Goal: Information Seeking & Learning: Learn about a topic

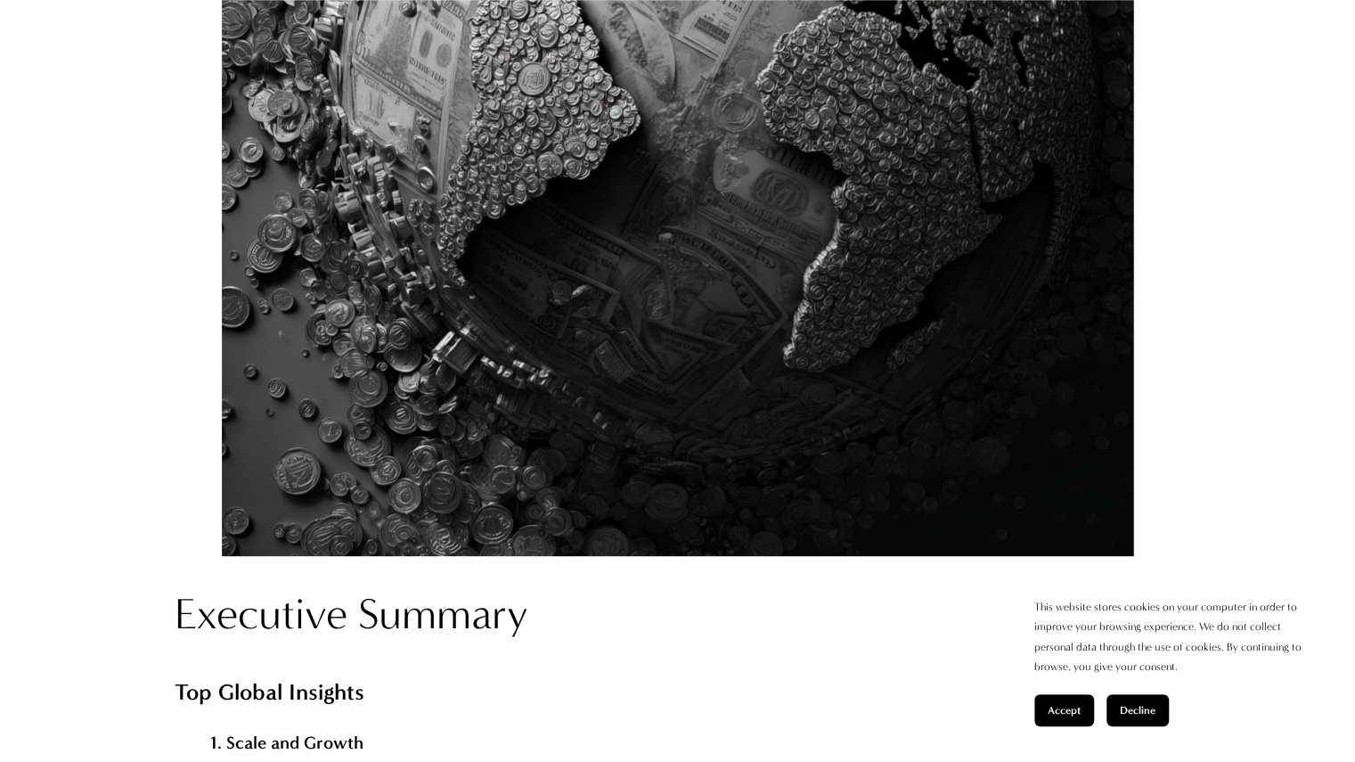
scroll to position [1426, 0]
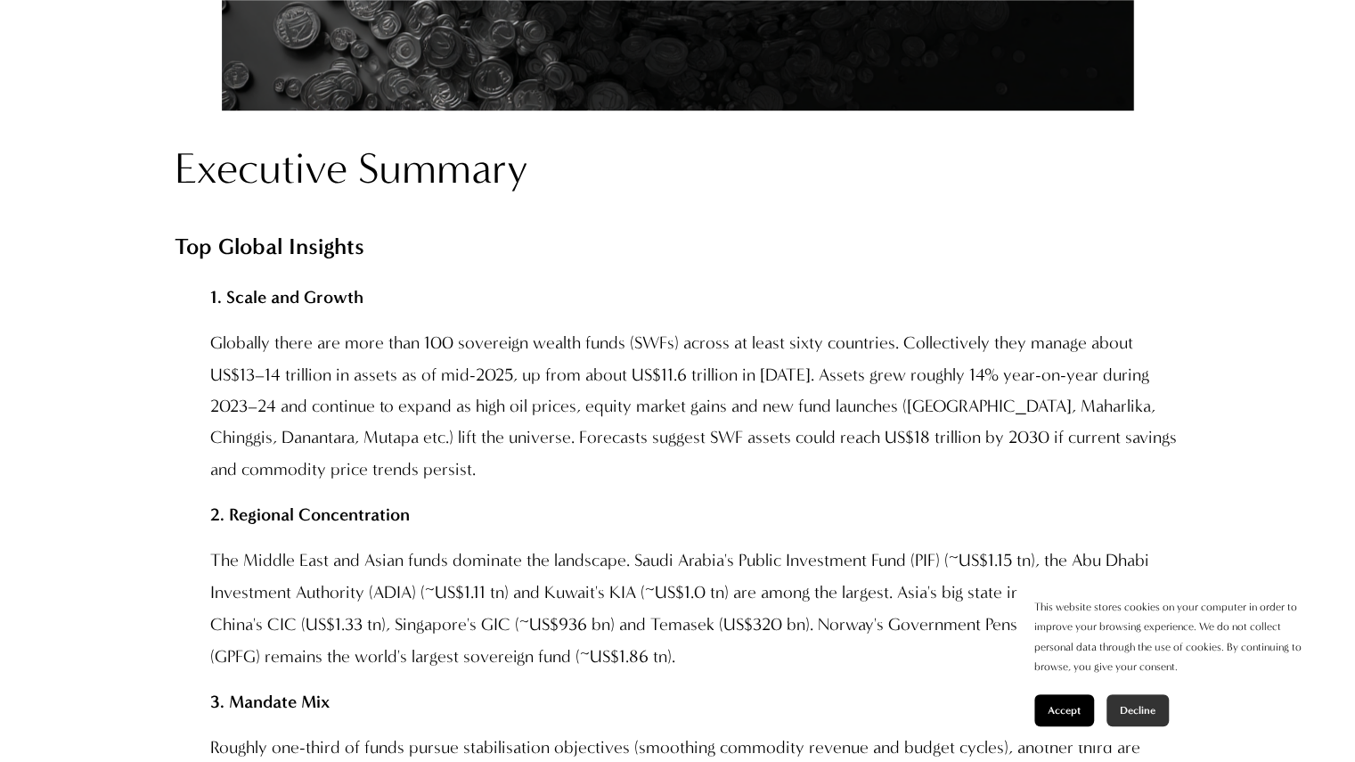
click at [1148, 708] on span "Decline" at bounding box center [1138, 710] width 36 height 12
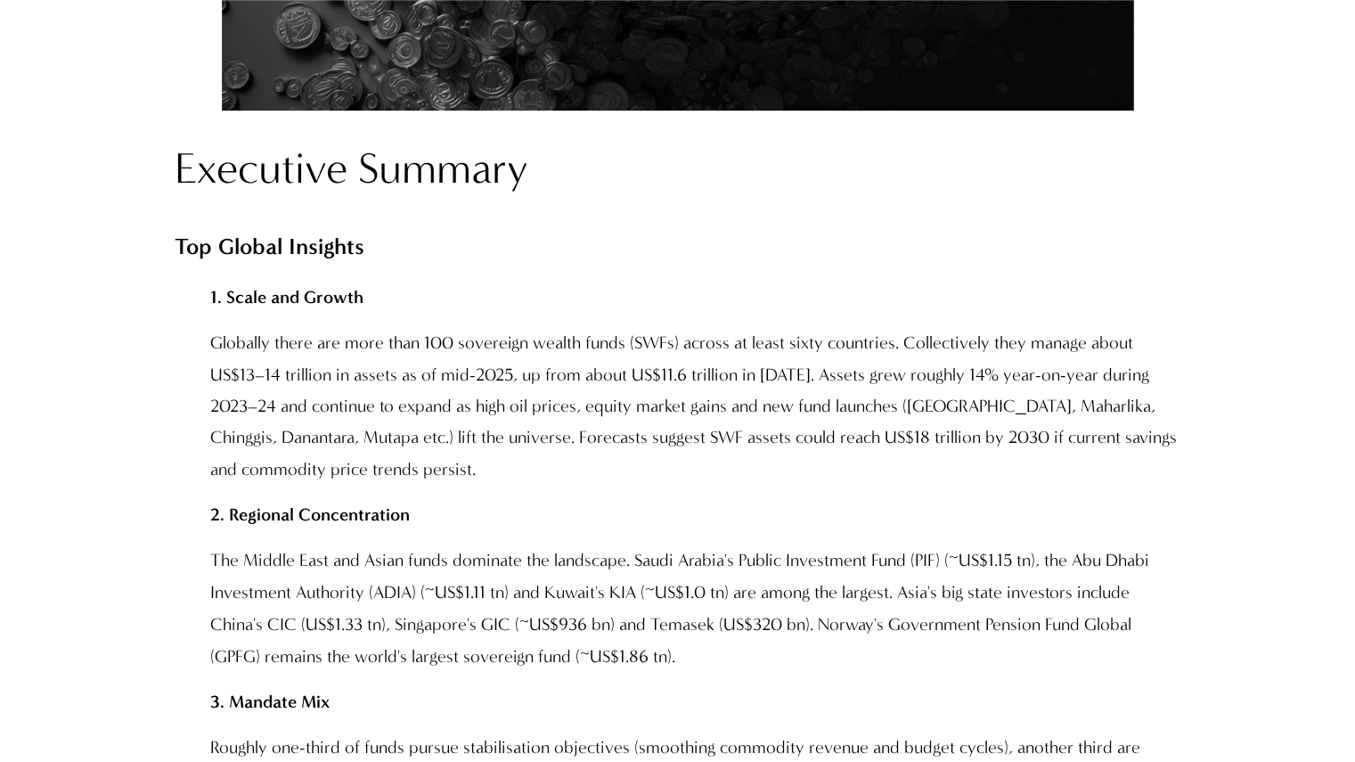
click at [945, 297] on p "1. Scale and Growth" at bounding box center [695, 297] width 971 height 31
click at [882, 366] on p "Globally there are more than 100 sovereign wealth funds (SWFs) across at least …" at bounding box center [695, 406] width 971 height 158
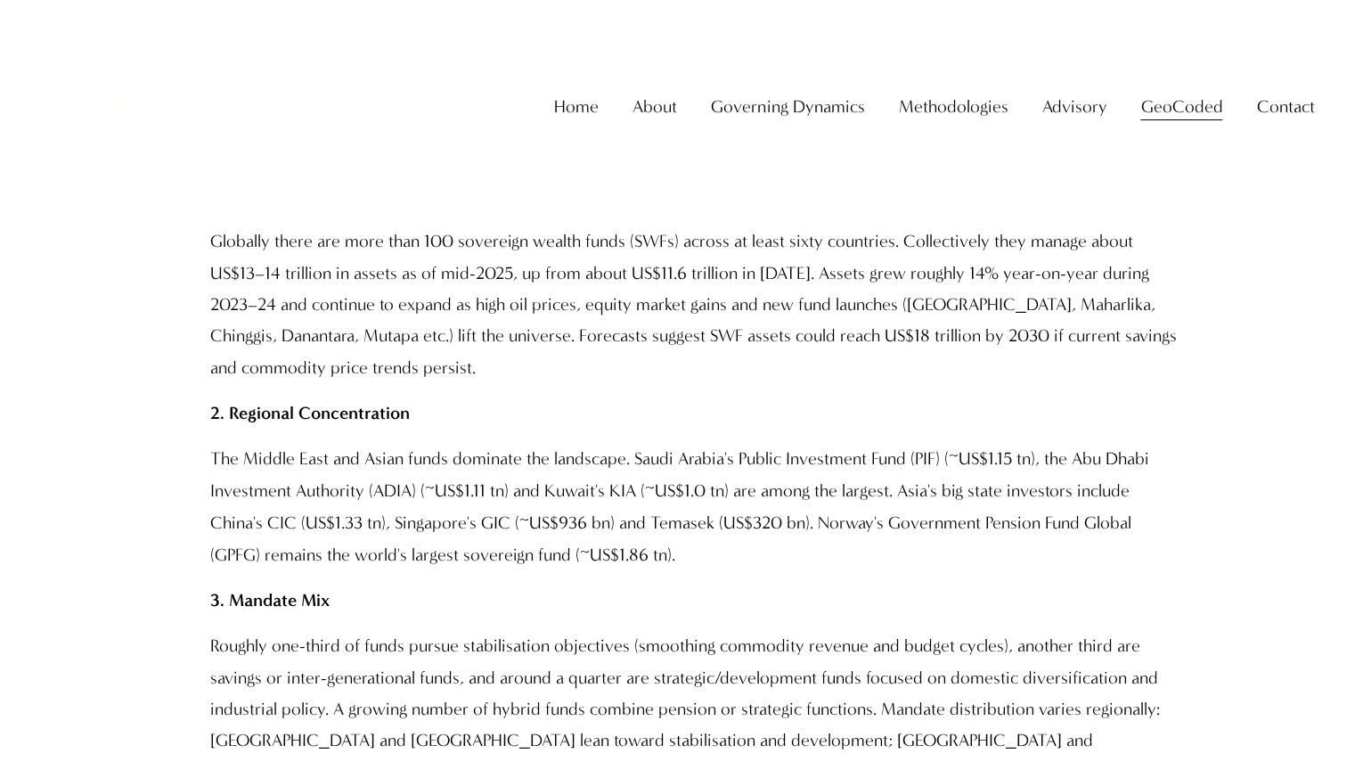
scroll to position [1337, 0]
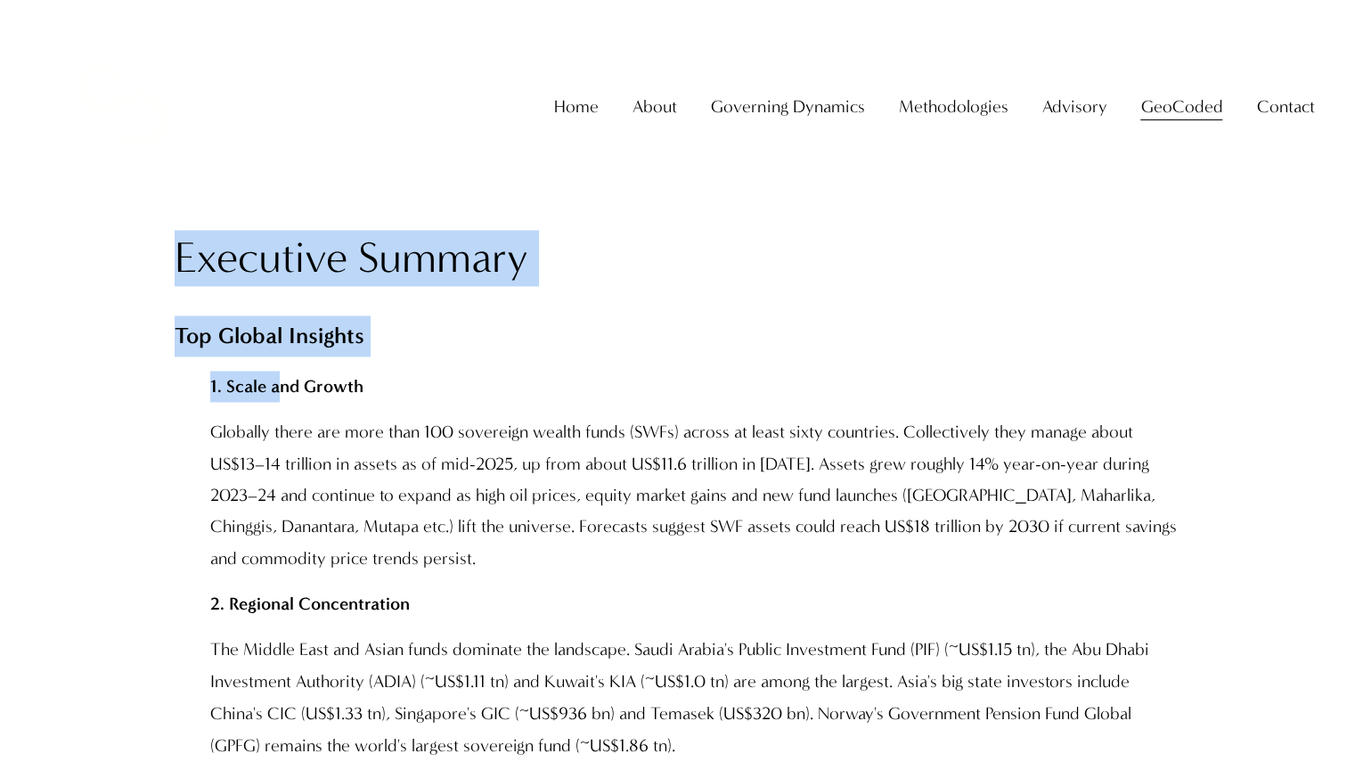
drag, startPoint x: 172, startPoint y: 265, endPoint x: 279, endPoint y: 395, distance: 168.4
drag, startPoint x: 260, startPoint y: 352, endPoint x: 218, endPoint y: 295, distance: 70.8
click at [196, 286] on h2 "Executive Summary" at bounding box center [678, 258] width 1007 height 56
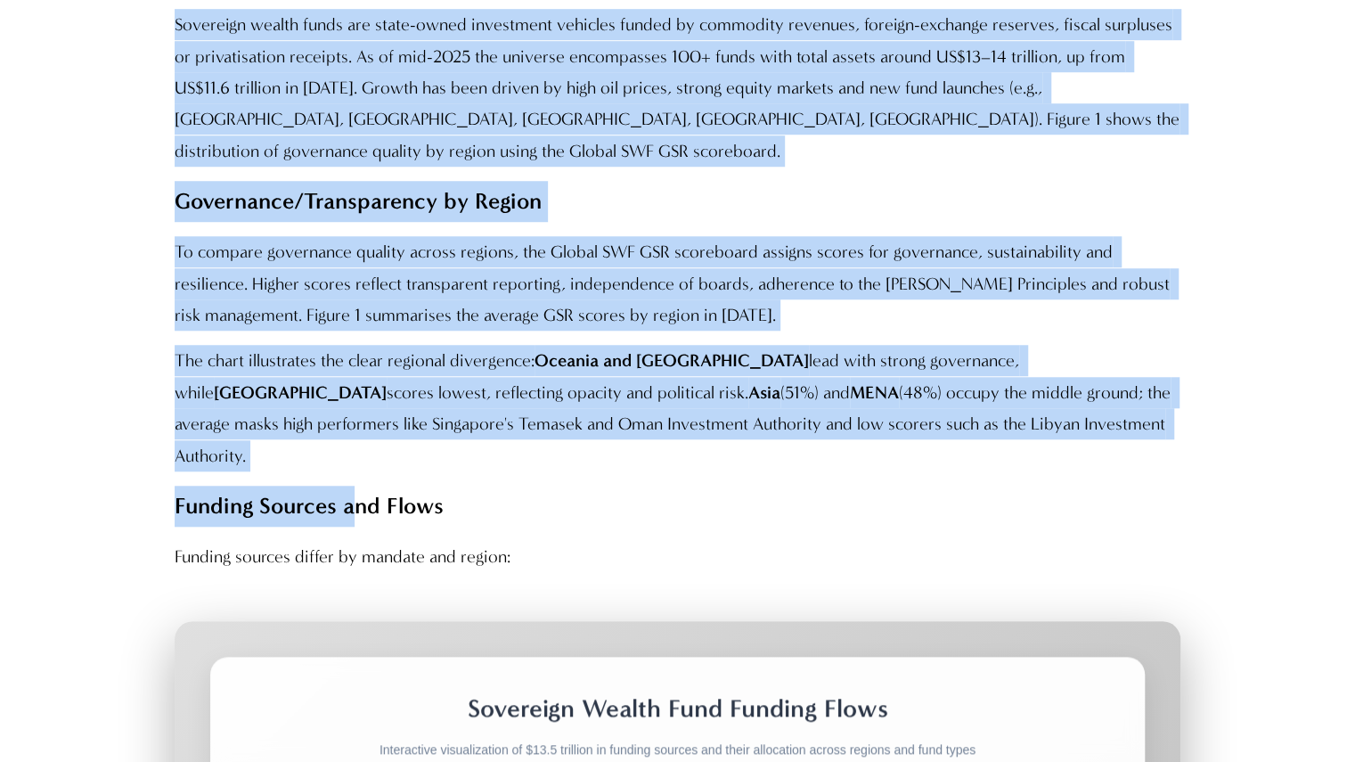
scroll to position [4812, 0]
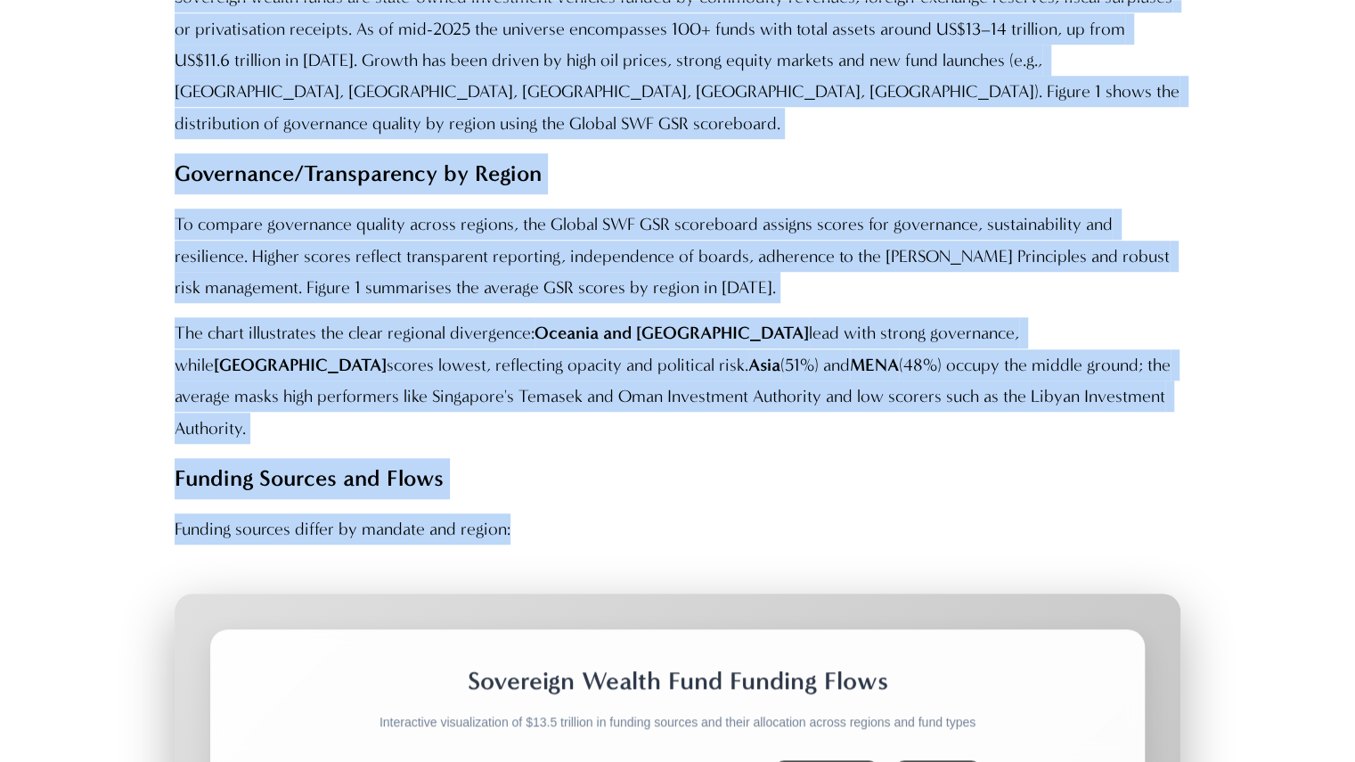
drag, startPoint x: 180, startPoint y: 264, endPoint x: 556, endPoint y: 442, distance: 416.2
copy div "Loremipsu Dolorsi Ame Consec Adipisci 3. Elits doe Tempor Incididu utlab etd ma…"
click at [801, 513] on p "Funding sources differ by mandate and region:" at bounding box center [678, 528] width 1007 height 31
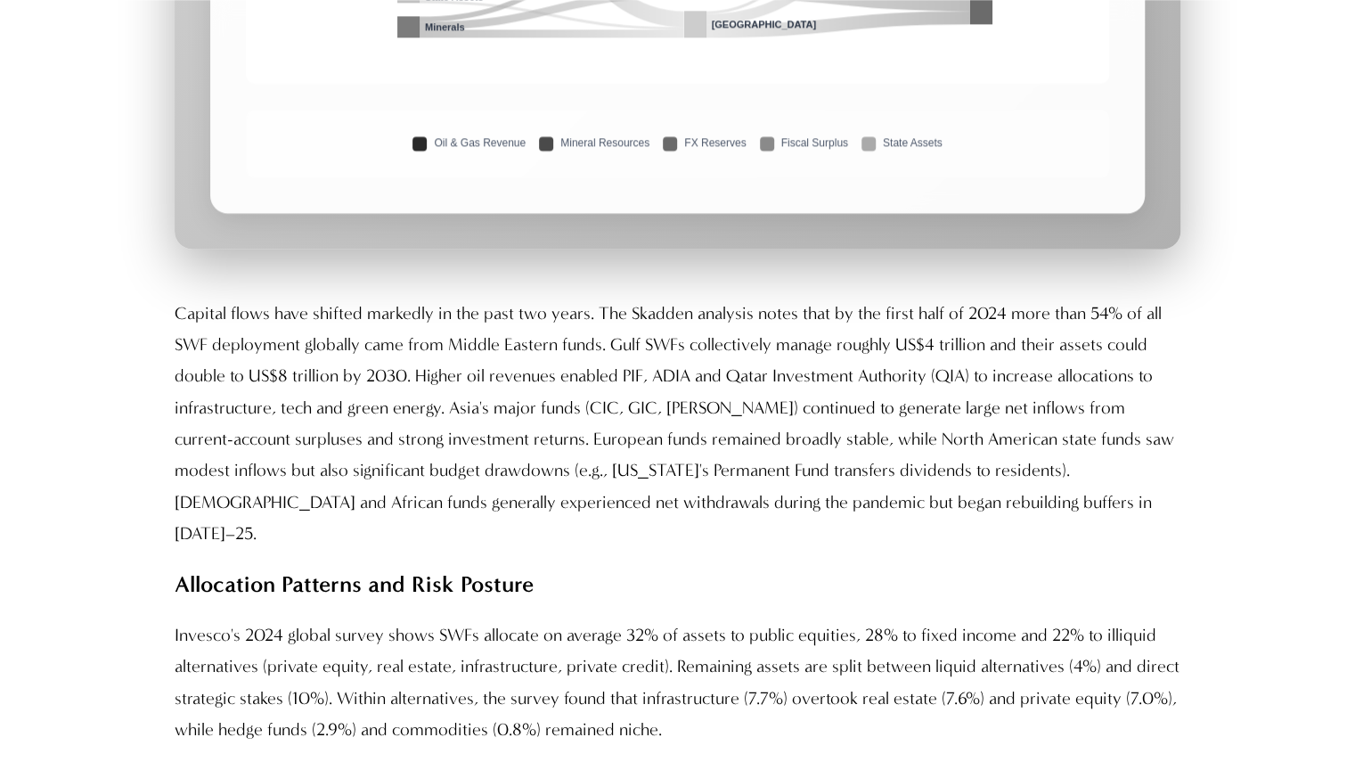
scroll to position [6416, 0]
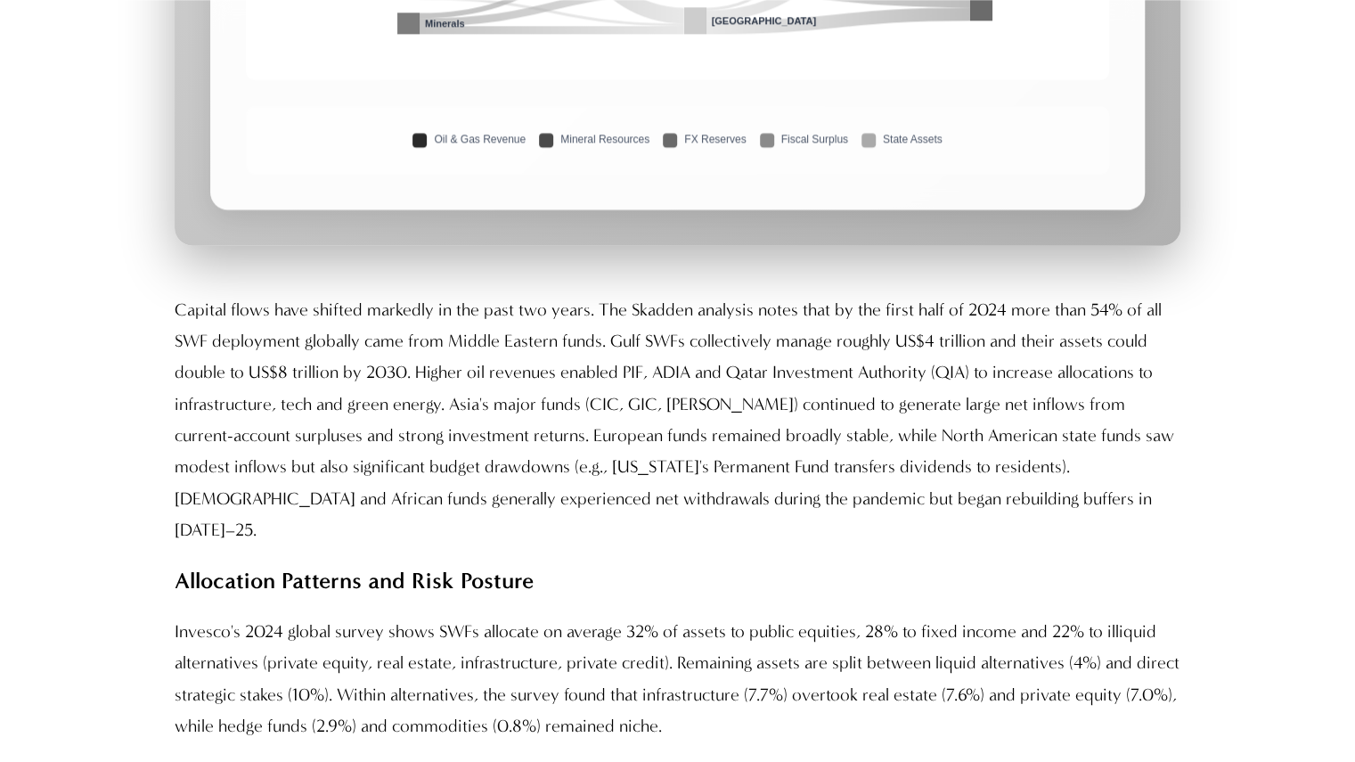
click at [534, 426] on p "Capital flows have shifted markedly in the past two years. The Skadden analysis…" at bounding box center [678, 420] width 1007 height 252
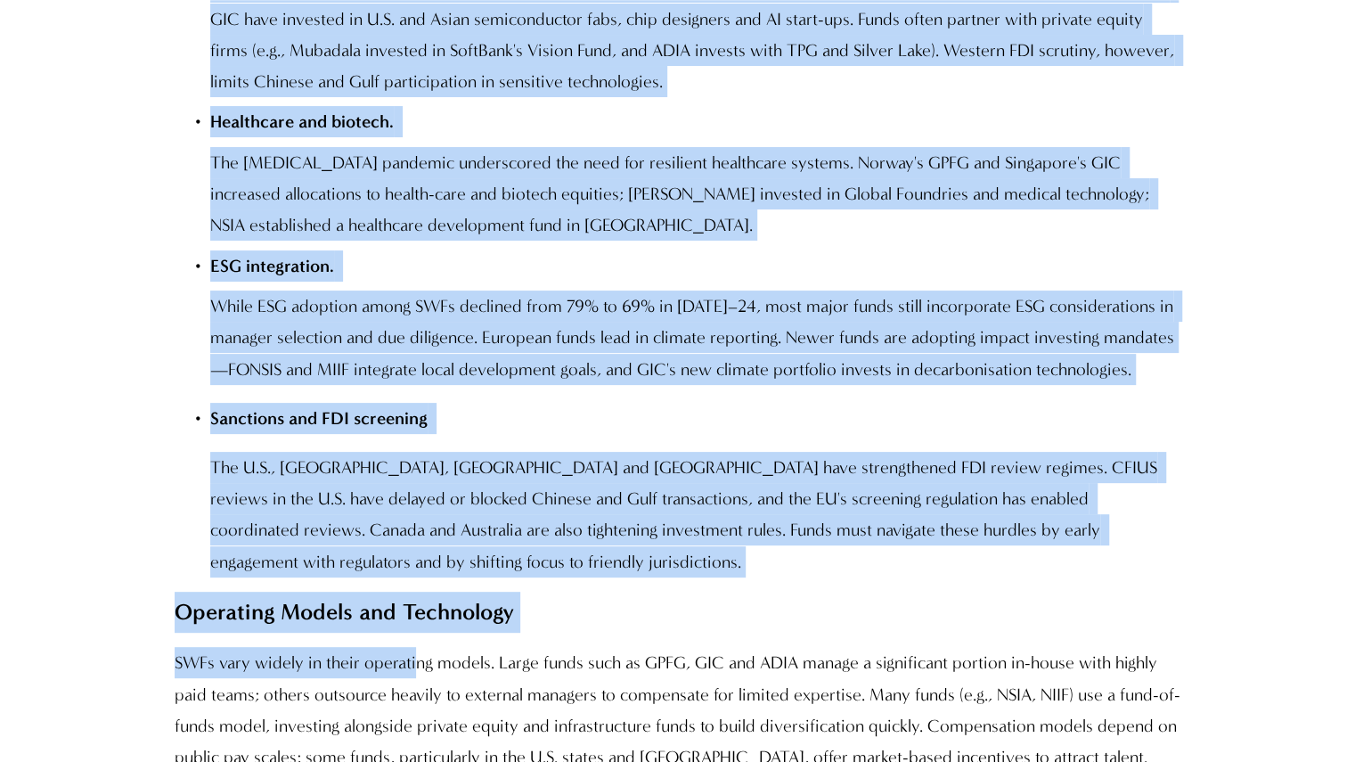
scroll to position [8198, 0]
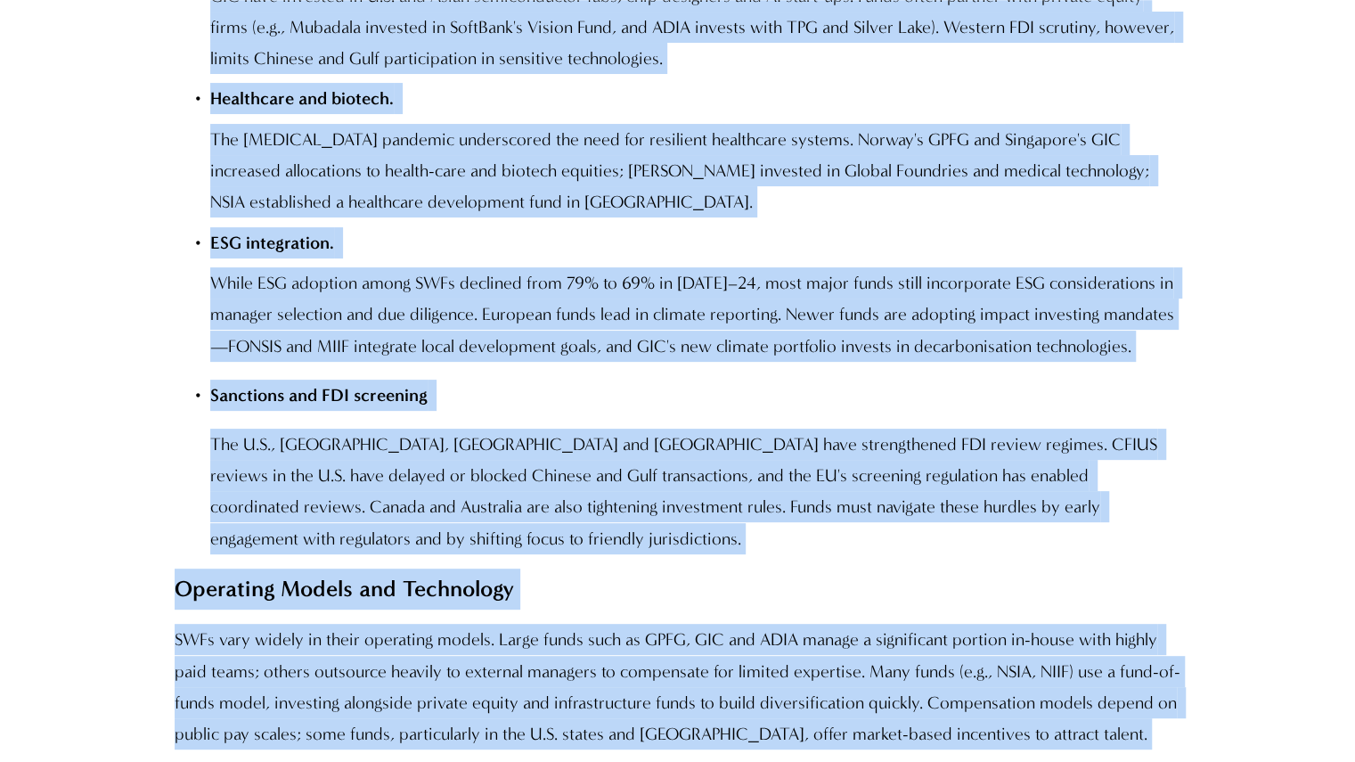
drag, startPoint x: 176, startPoint y: 230, endPoint x: 766, endPoint y: 694, distance: 750.7
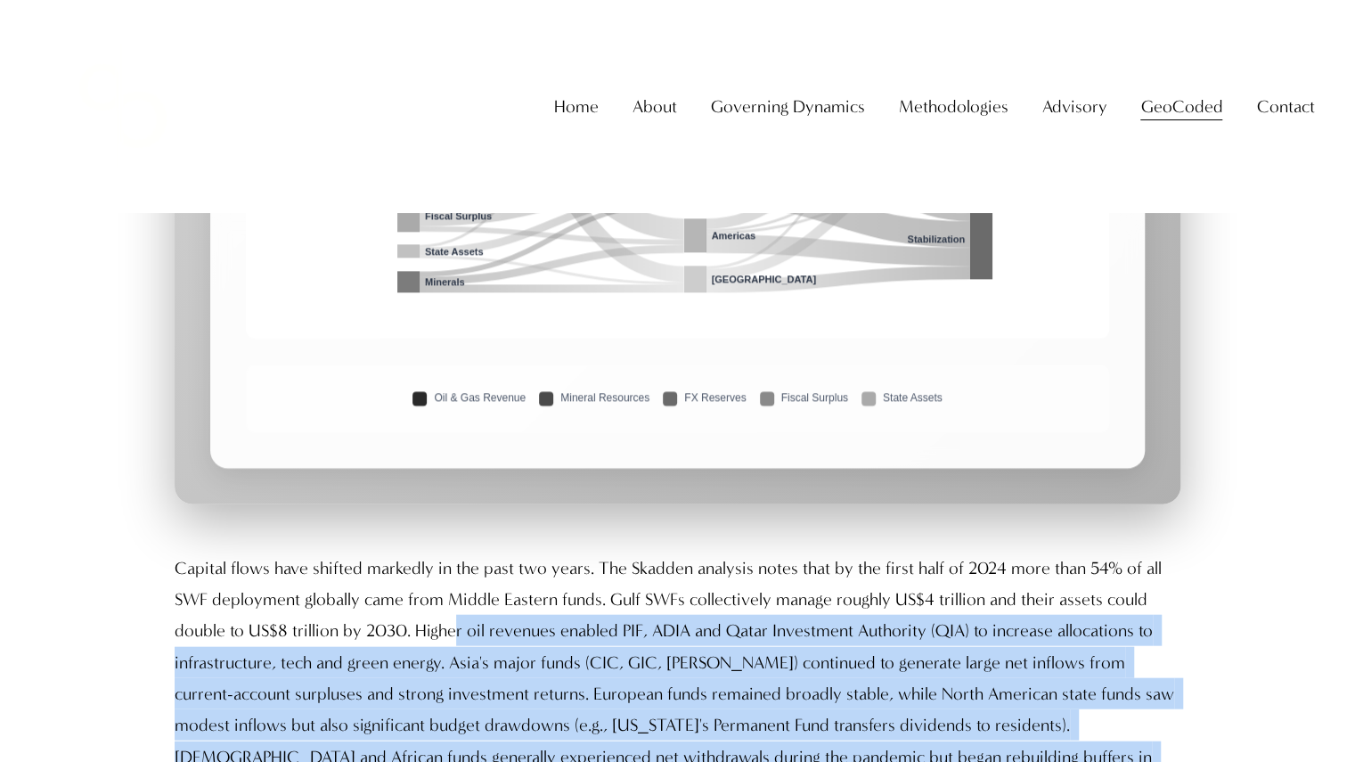
scroll to position [6149, 0]
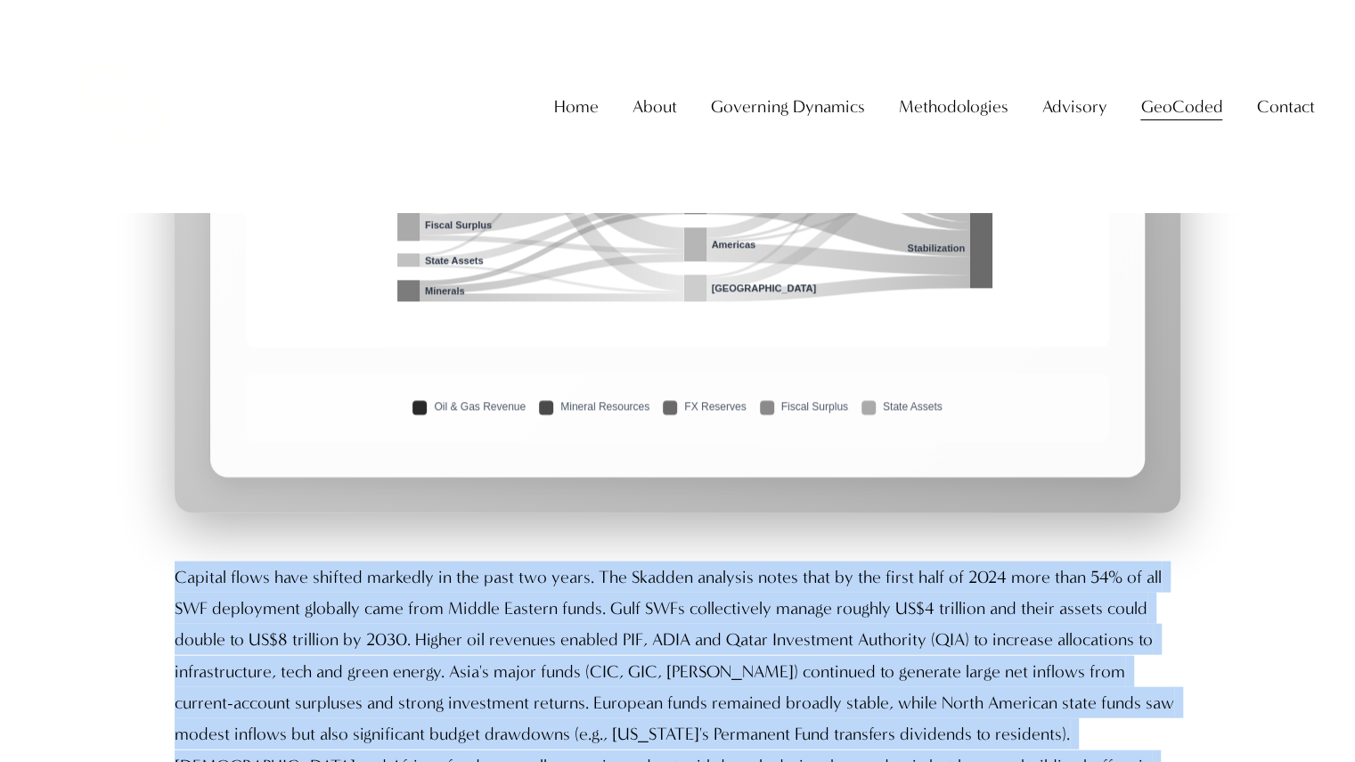
drag, startPoint x: 740, startPoint y: 675, endPoint x: 168, endPoint y: 496, distance: 599.2
copy div "Loremip dolor sita consect adipisci el sed doei tem incid. Utl Etdolor magnaali…"
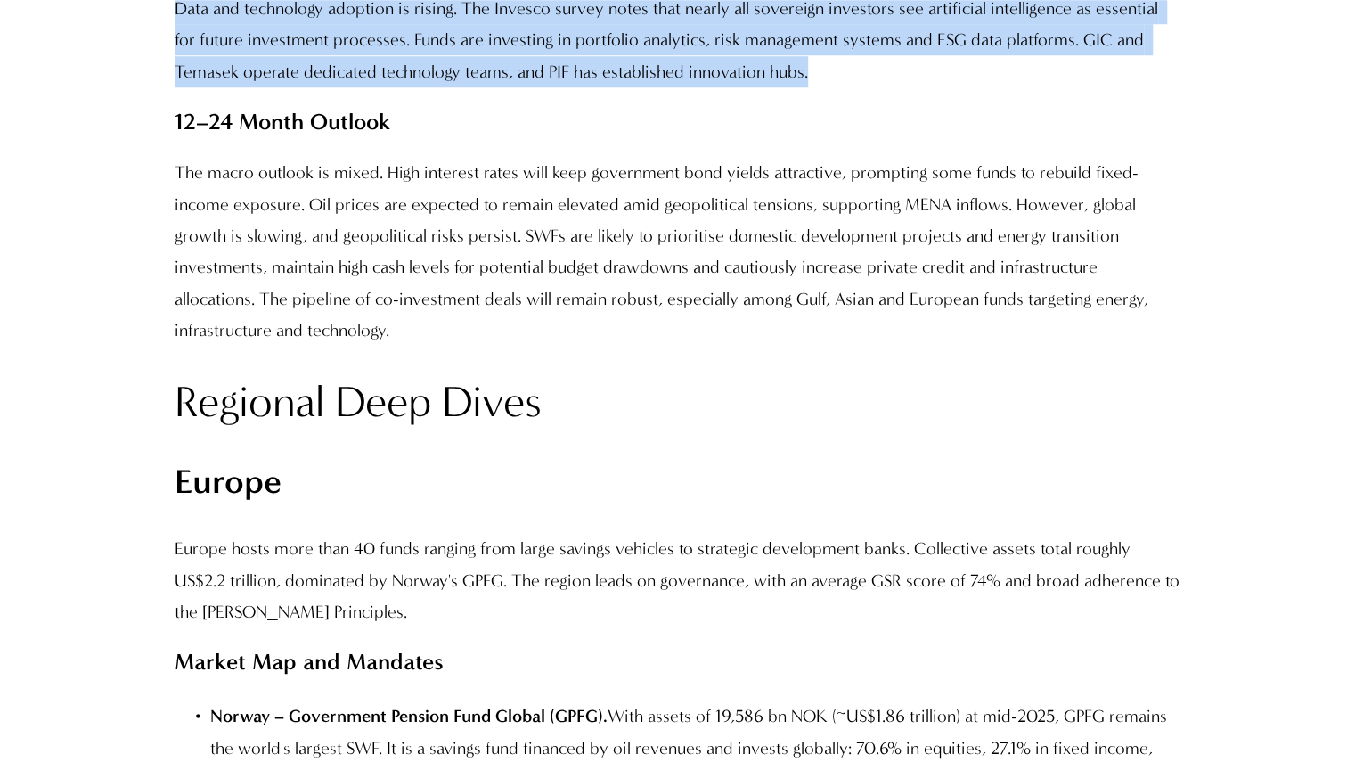
scroll to position [9000, 0]
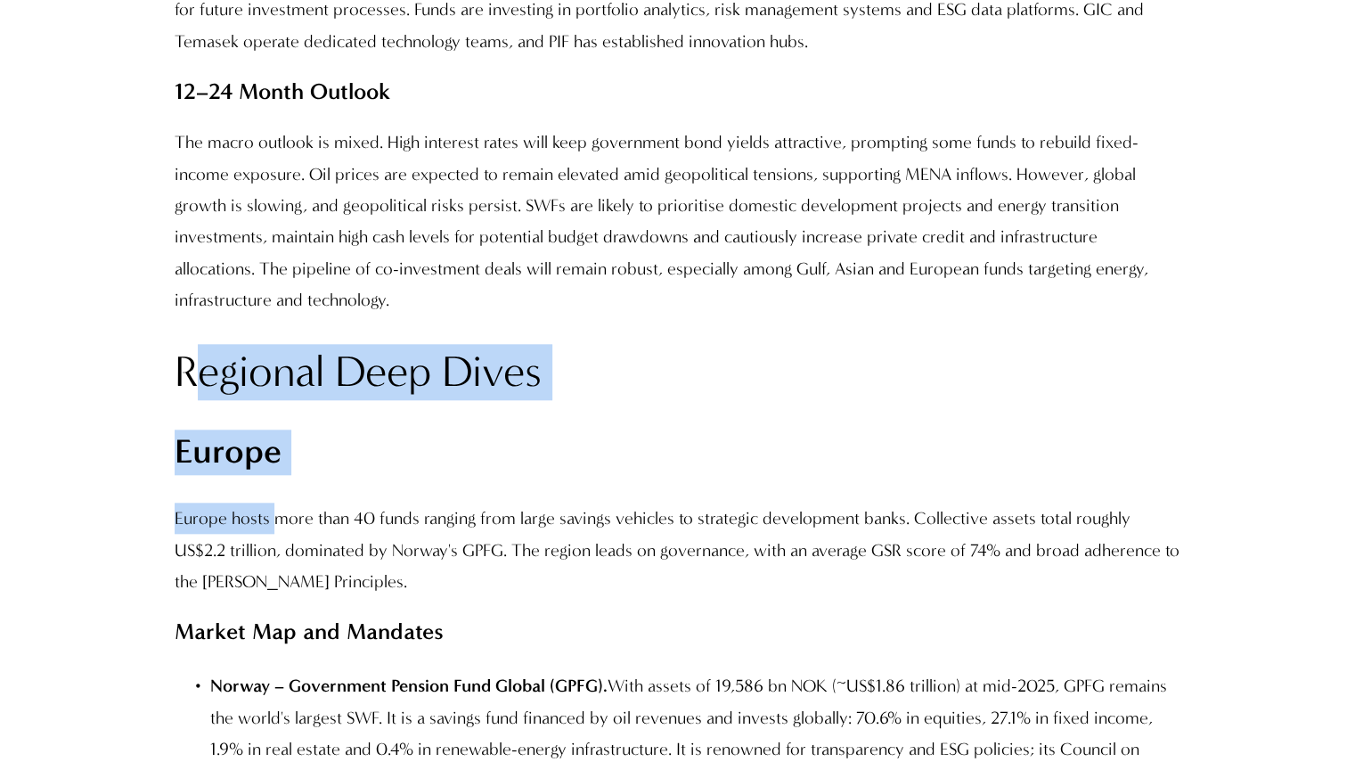
drag, startPoint x: 186, startPoint y: 201, endPoint x: 271, endPoint y: 343, distance: 165.8
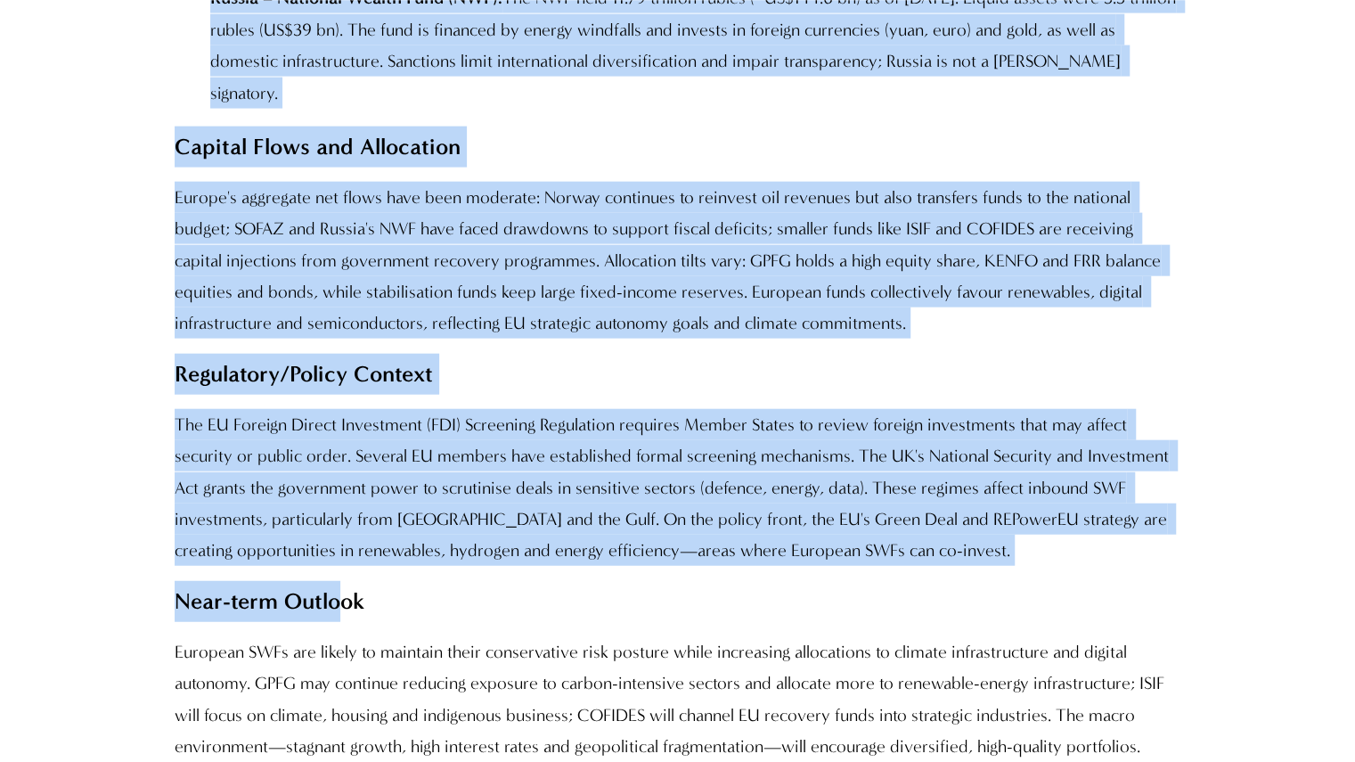
scroll to position [10604, 0]
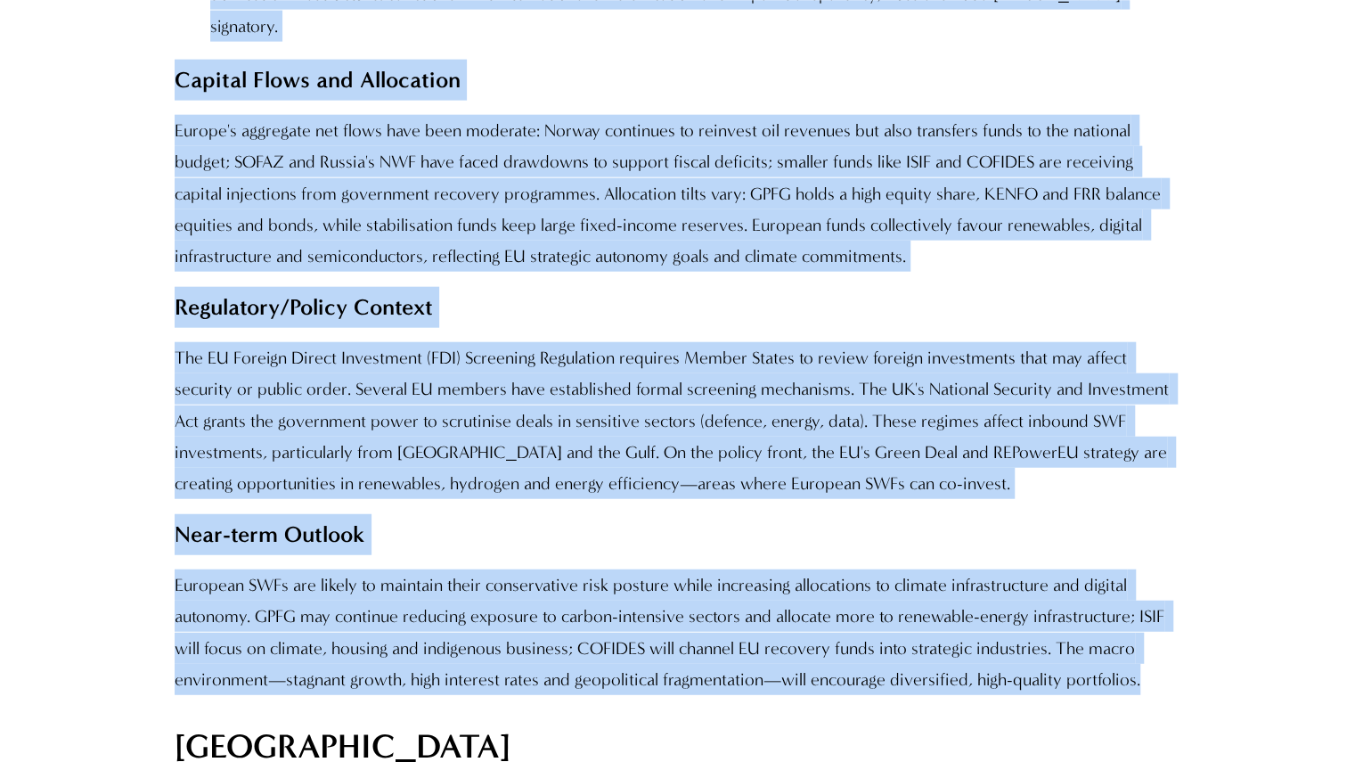
drag, startPoint x: 177, startPoint y: 213, endPoint x: 1148, endPoint y: 469, distance: 1003.6
copy div "Loremips Dolo Sitam Consec Adipis elits doei temp 39 incid utlabor etdo magna a…"
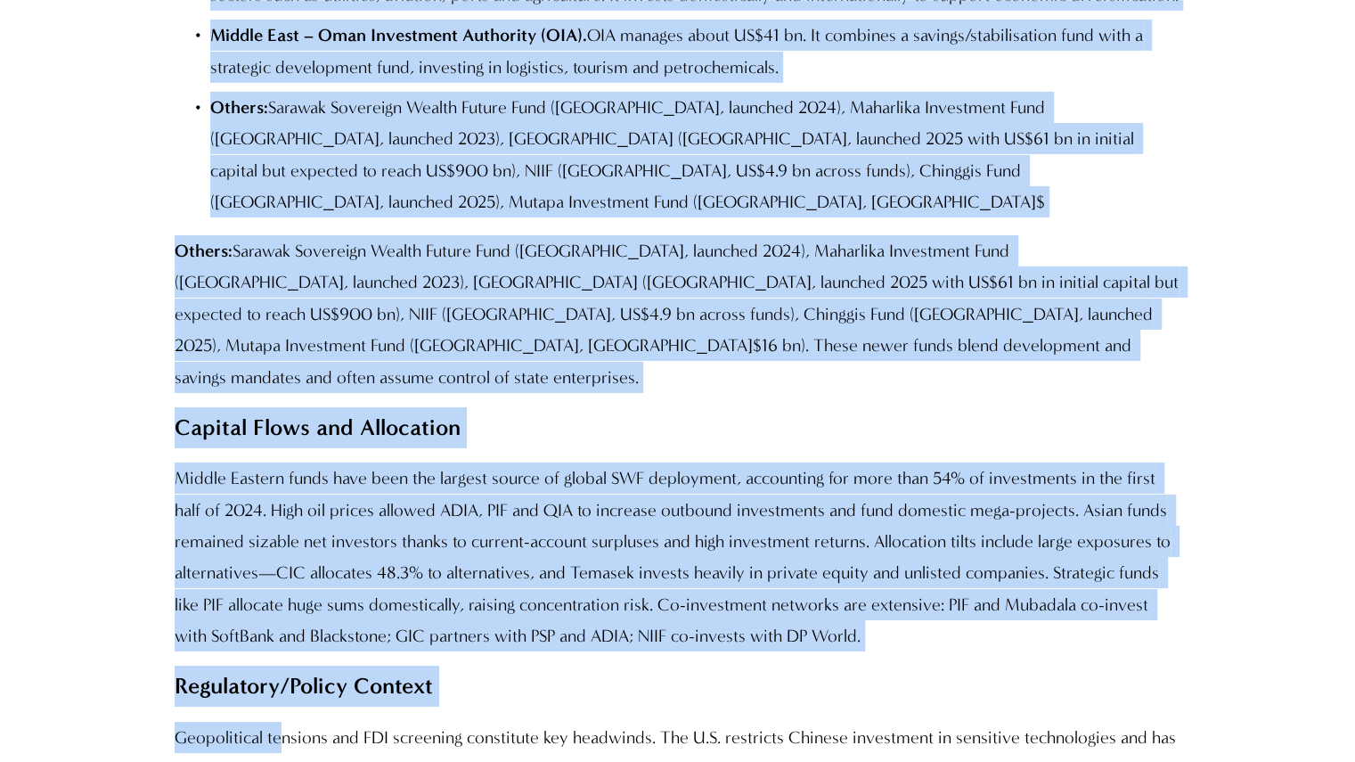
scroll to position [15773, 0]
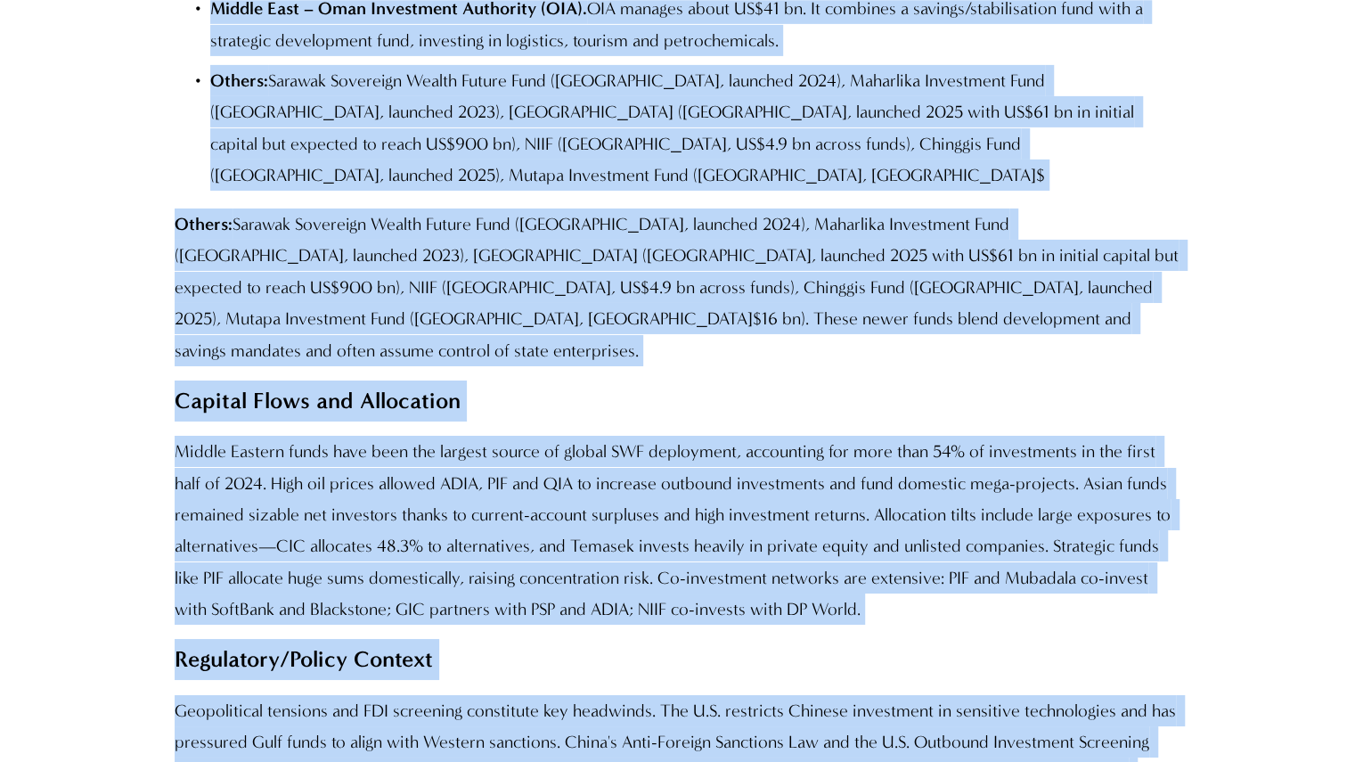
drag, startPoint x: 211, startPoint y: 300, endPoint x: 946, endPoint y: 678, distance: 826.6
copy div "Loremi Dolo – Sit Ametc Adipiscing Elitseddo (EIUS). TEMP incidid utlabo ET$1.3…"
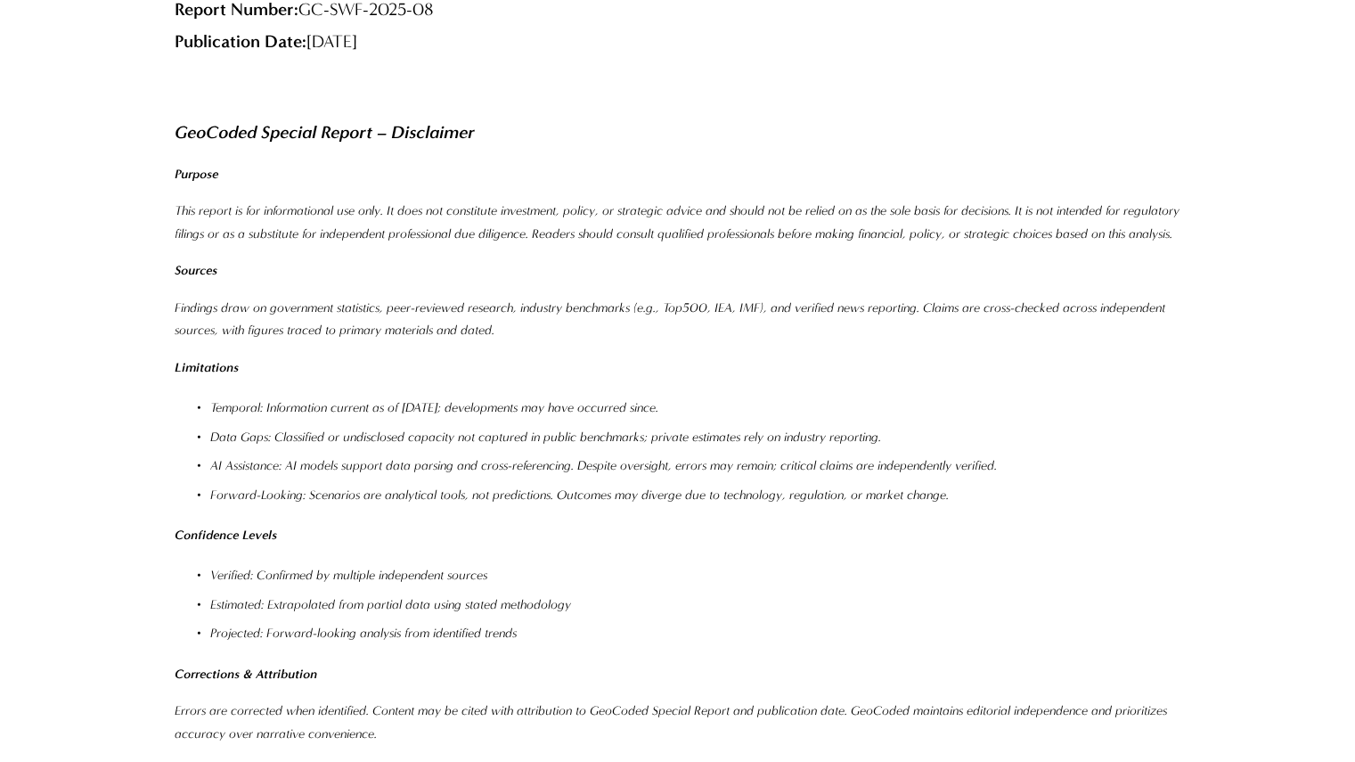
scroll to position [32960, 0]
